Goal: Consume media (video, audio): Consume media (video, audio)

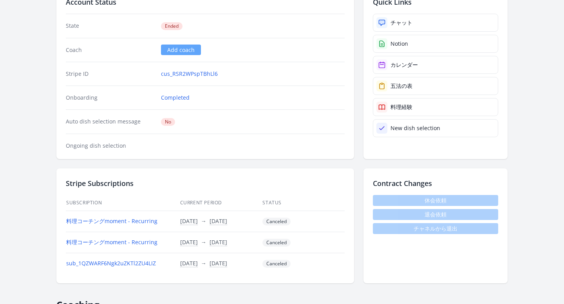
scroll to position [162, 0]
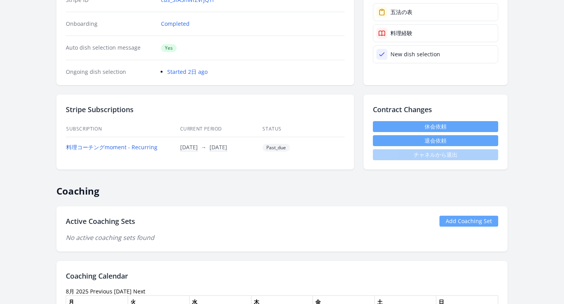
scroll to position [133, 0]
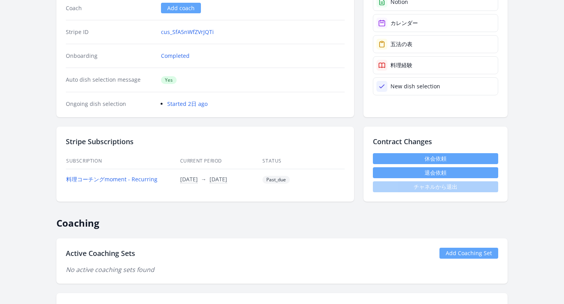
click at [273, 179] on span "Past_due" at bounding box center [275, 180] width 27 height 8
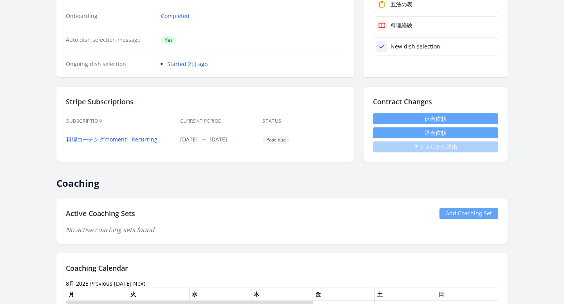
scroll to position [55, 0]
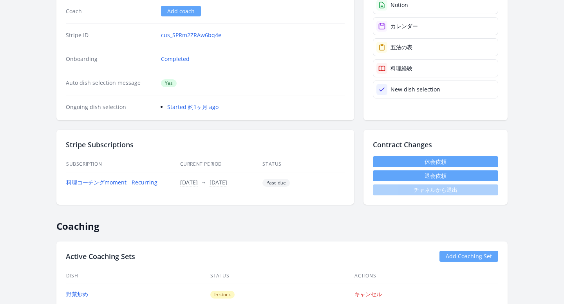
scroll to position [150, 0]
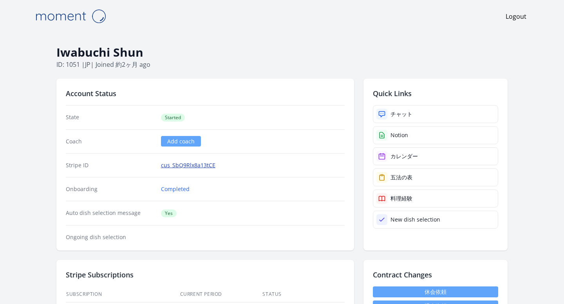
click at [179, 162] on link "cus_SbQ9Rlx8a13tCE" at bounding box center [188, 166] width 54 height 8
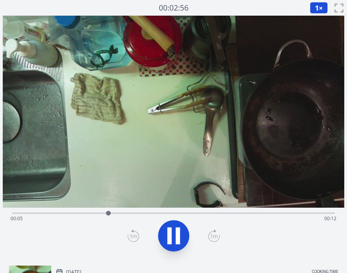
click at [137, 214] on div "Time elapsed: 00:05 Time remaining: 00:12" at bounding box center [174, 219] width 326 height 13
click at [219, 214] on div "Time elapsed: 00:07 Time remaining: 00:10" at bounding box center [174, 219] width 326 height 13
click at [267, 214] on div "Time elapsed: 00:11 Time remaining: 00:06" at bounding box center [174, 219] width 326 height 13
click at [179, 231] on icon at bounding box center [178, 235] width 4 height 17
click at [57, 213] on div "Time elapsed: 00:15 Time remaining: 00:02" at bounding box center [174, 219] width 326 height 13
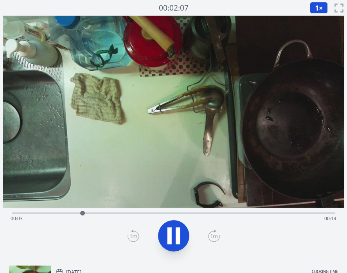
click at [99, 213] on div "Time elapsed: 00:03 Time remaining: 00:14" at bounding box center [174, 219] width 326 height 13
click at [137, 214] on div "Time elapsed: 00:05 Time remaining: 00:12" at bounding box center [174, 219] width 326 height 13
click at [178, 245] on icon at bounding box center [174, 236] width 22 height 22
click at [177, 233] on icon at bounding box center [174, 236] width 22 height 22
click at [177, 233] on icon at bounding box center [178, 235] width 4 height 17
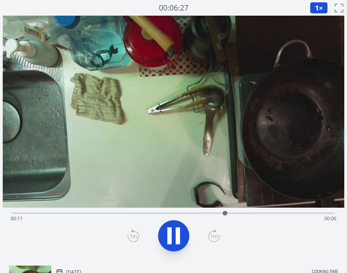
click at [315, 5] on span "1" at bounding box center [317, 7] width 4 height 9
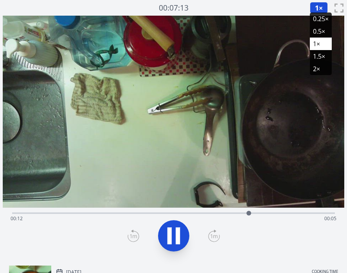
click at [319, 22] on li "0.25×" at bounding box center [321, 19] width 22 height 13
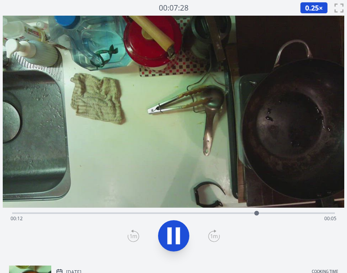
click at [167, 237] on icon at bounding box center [169, 235] width 4 height 17
drag, startPoint x: 259, startPoint y: 214, endPoint x: 91, endPoint y: 210, distance: 168.3
click at [91, 210] on div at bounding box center [91, 213] width 12 height 12
drag, startPoint x: 92, startPoint y: 212, endPoint x: 122, endPoint y: 214, distance: 31.0
click at [123, 214] on div at bounding box center [123, 213] width 5 height 5
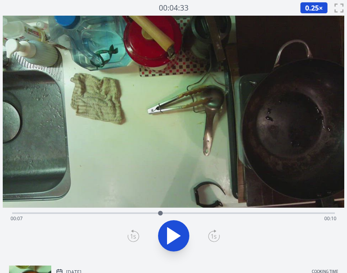
drag, startPoint x: 122, startPoint y: 214, endPoint x: 160, endPoint y: 215, distance: 37.2
click at [160, 215] on div at bounding box center [160, 213] width 5 height 5
click at [169, 238] on icon at bounding box center [169, 235] width 4 height 17
drag, startPoint x: 169, startPoint y: 213, endPoint x: 177, endPoint y: 213, distance: 7.8
click at [177, 213] on div at bounding box center [177, 213] width 5 height 5
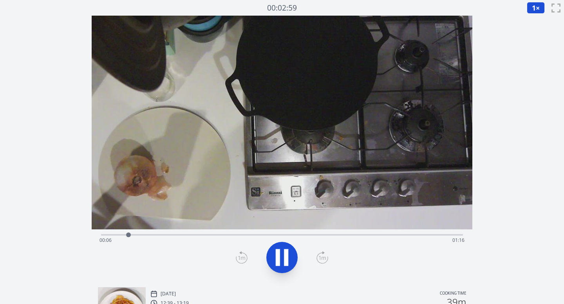
click at [237, 235] on div "Time elapsed: 00:06 Time remaining: 01:16" at bounding box center [281, 240] width 365 height 13
click at [290, 234] on div "Time elapsed: 00:31 Time remaining: 00:51" at bounding box center [282, 234] width 362 height 9
click at [362, 236] on div "Time elapsed: 00:43 Time remaining: 00:39" at bounding box center [281, 240] width 365 height 13
click at [408, 236] on div "Time elapsed: 01:02 Time remaining: 00:20" at bounding box center [281, 240] width 365 height 13
click at [279, 251] on icon at bounding box center [278, 258] width 4 height 17
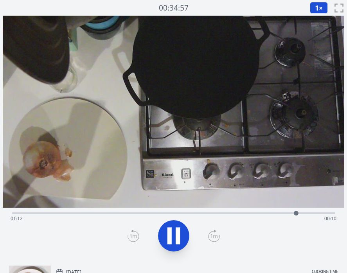
click at [319, 6] on button "1 ×" at bounding box center [319, 8] width 18 height 12
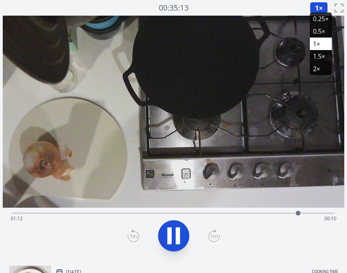
click at [319, 20] on li "0.25×" at bounding box center [321, 19] width 22 height 13
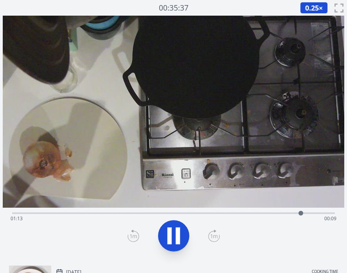
click at [86, 213] on div "Time elapsed: 01:13 Time remaining: 00:09" at bounding box center [174, 219] width 326 height 13
click at [139, 214] on div "Time elapsed: 00:18 Time remaining: 01:03" at bounding box center [174, 219] width 326 height 13
click at [84, 213] on div "Time elapsed: 00:32 Time remaining: 00:50" at bounding box center [174, 219] width 326 height 13
click at [58, 213] on div "Time elapsed: 00:18 Time remaining: 01:04" at bounding box center [174, 219] width 326 height 13
click at [41, 213] on div "Time elapsed: 00:11 Time remaining: 01:11" at bounding box center [174, 219] width 326 height 13
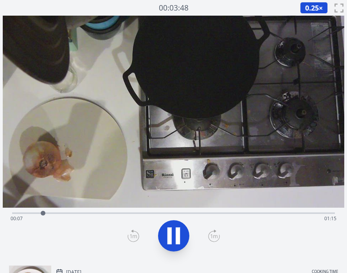
click at [112, 214] on div "Time elapsed: 00:07 Time remaining: 01:15" at bounding box center [174, 219] width 326 height 13
click at [16, 213] on div "Time elapsed: 00:25 Time remaining: 00:57" at bounding box center [174, 219] width 326 height 13
click at [68, 213] on div "Time elapsed: 00:01 Time remaining: 01:21" at bounding box center [174, 219] width 326 height 13
click at [139, 216] on div "Time elapsed: 00:14 Time remaining: 01:08" at bounding box center [174, 219] width 326 height 13
click at [205, 213] on div "Time elapsed: 00:32 Time remaining: 00:50" at bounding box center [174, 219] width 326 height 13
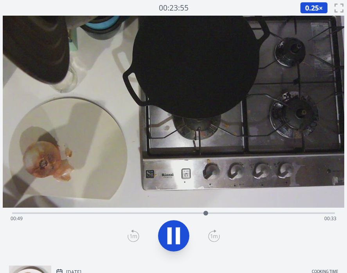
click at [231, 213] on div "Time elapsed: 00:49 Time remaining: 00:33" at bounding box center [174, 219] width 326 height 13
click at [238, 212] on div at bounding box center [233, 213] width 12 height 12
click at [225, 213] on div "Time elapsed: 00:57 Time remaining: 00:25" at bounding box center [174, 219] width 326 height 13
click at [233, 214] on div "Time elapsed: 00:54 Time remaining: 00:28" at bounding box center [174, 219] width 326 height 13
click at [183, 234] on icon at bounding box center [174, 236] width 22 height 22
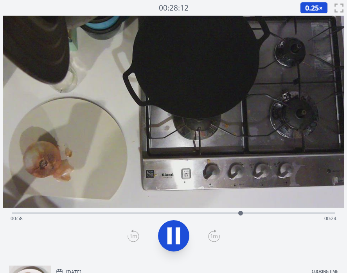
click at [172, 232] on icon at bounding box center [174, 236] width 22 height 22
drag, startPoint x: 241, startPoint y: 213, endPoint x: 245, endPoint y: 231, distance: 18.8
click at [245, 231] on div "Time elapsed: 00:58 Time remaining: 00:24" at bounding box center [174, 234] width 342 height 52
drag, startPoint x: 245, startPoint y: 214, endPoint x: 240, endPoint y: 223, distance: 10.3
click at [240, 214] on div "Time elapsed: 00:57 Time remaining: 00:25" at bounding box center [173, 214] width 323 height 2
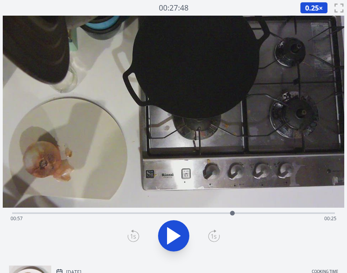
drag, startPoint x: 239, startPoint y: 214, endPoint x: 227, endPoint y: 214, distance: 11.8
click at [230, 214] on div at bounding box center [232, 213] width 5 height 5
click at [166, 227] on icon at bounding box center [174, 236] width 22 height 22
drag, startPoint x: 227, startPoint y: 213, endPoint x: 132, endPoint y: 213, distance: 95.1
click at [132, 213] on div at bounding box center [132, 213] width 5 height 5
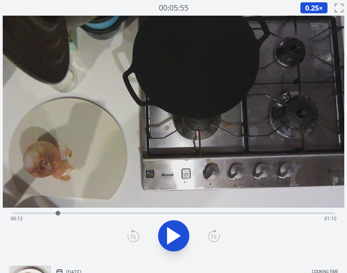
drag, startPoint x: 131, startPoint y: 213, endPoint x: 58, endPoint y: 213, distance: 73.6
click at [58, 213] on div at bounding box center [58, 213] width 5 height 5
drag, startPoint x: 58, startPoint y: 213, endPoint x: 115, endPoint y: 216, distance: 57.3
click at [115, 216] on div at bounding box center [116, 213] width 12 height 12
drag, startPoint x: 115, startPoint y: 216, endPoint x: 166, endPoint y: 218, distance: 51.3
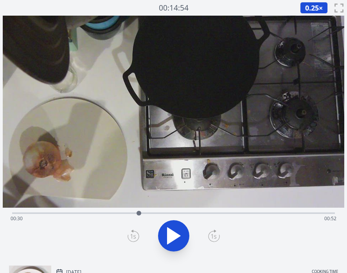
click at [145, 218] on div at bounding box center [139, 213] width 12 height 12
